Goal: Find specific page/section: Find specific page/section

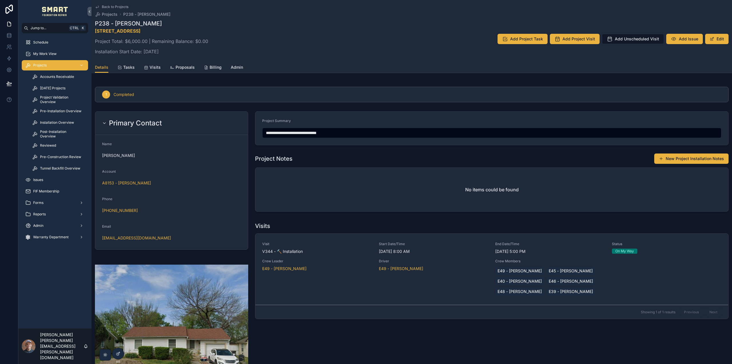
drag, startPoint x: 42, startPoint y: 54, endPoint x: 90, endPoint y: 35, distance: 51.4
click at [43, 54] on span "My Work View" at bounding box center [44, 53] width 23 height 5
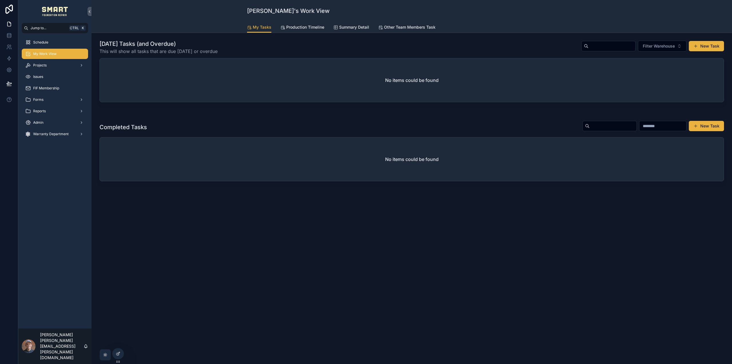
click at [306, 24] on link "Production Timeline" at bounding box center [303, 27] width 44 height 11
